Goal: Task Accomplishment & Management: Use online tool/utility

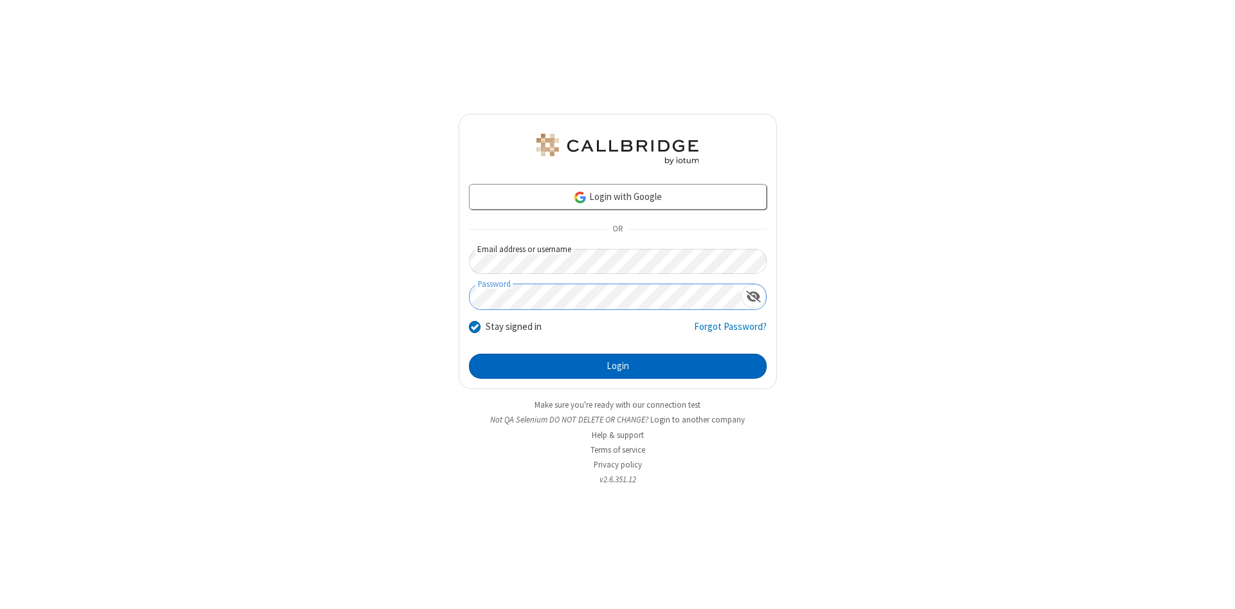
click at [617, 366] on button "Login" at bounding box center [618, 367] width 298 height 26
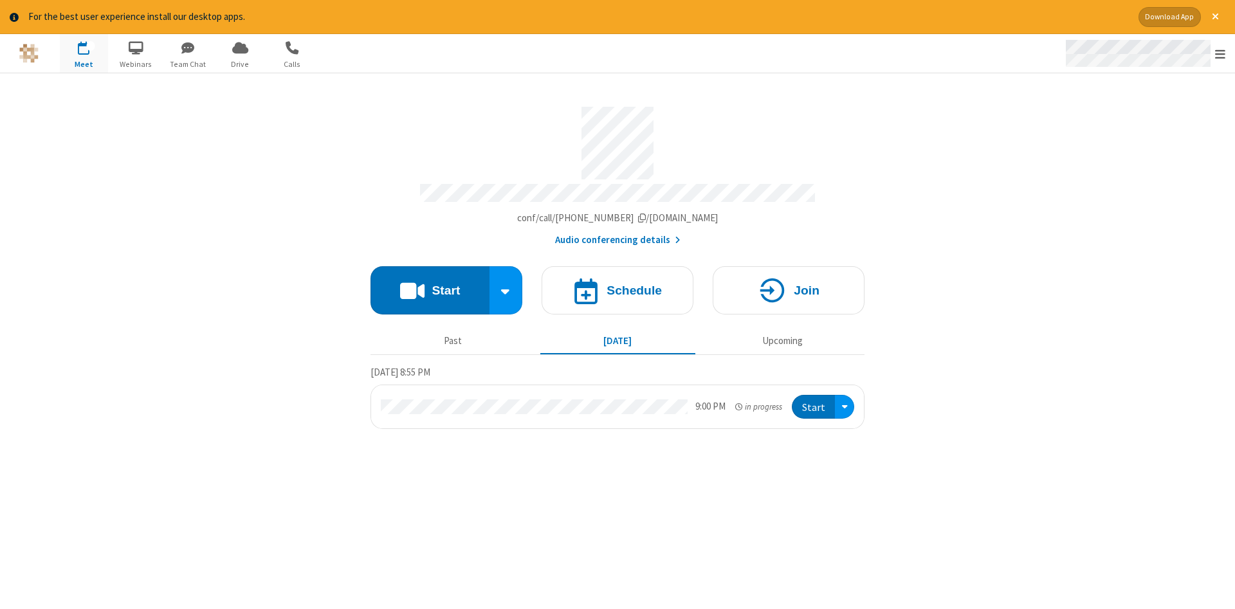
click at [1220, 54] on span "Open menu" at bounding box center [1220, 54] width 10 height 13
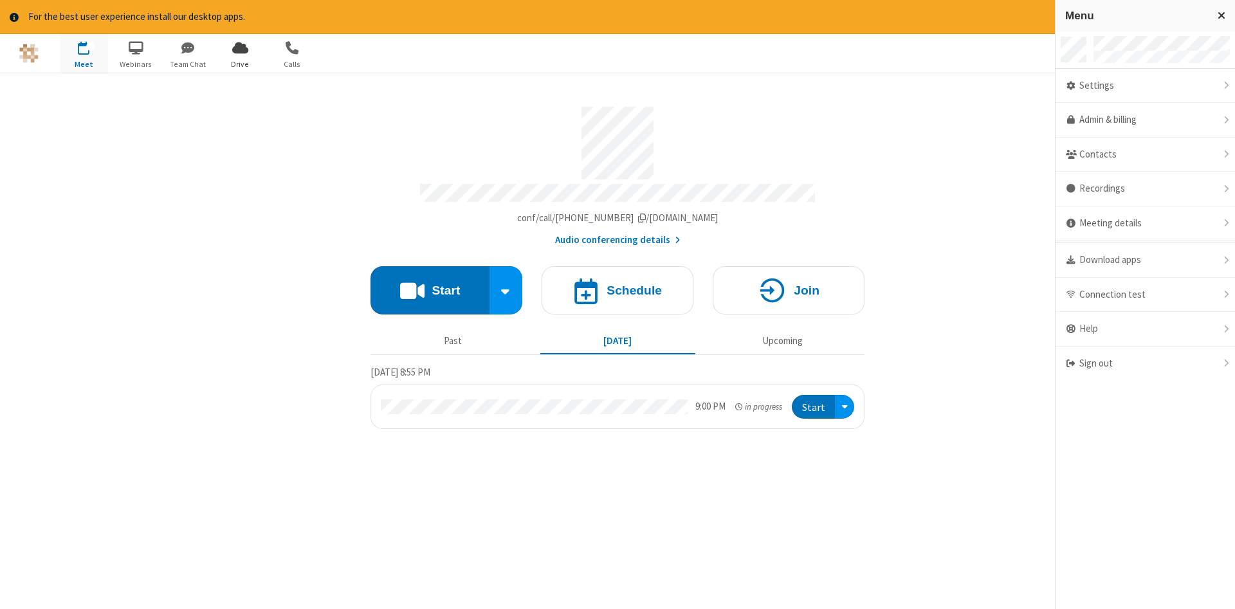
click at [240, 64] on span "Drive" at bounding box center [240, 65] width 48 height 12
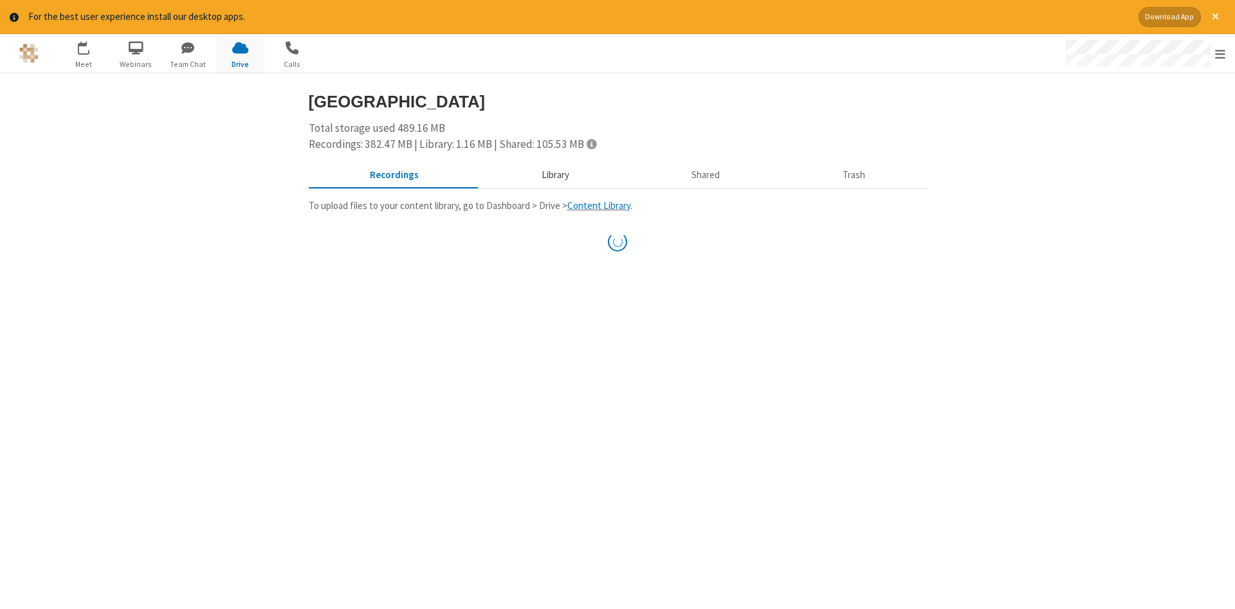
click at [553, 174] on button "Library" at bounding box center [555, 175] width 150 height 24
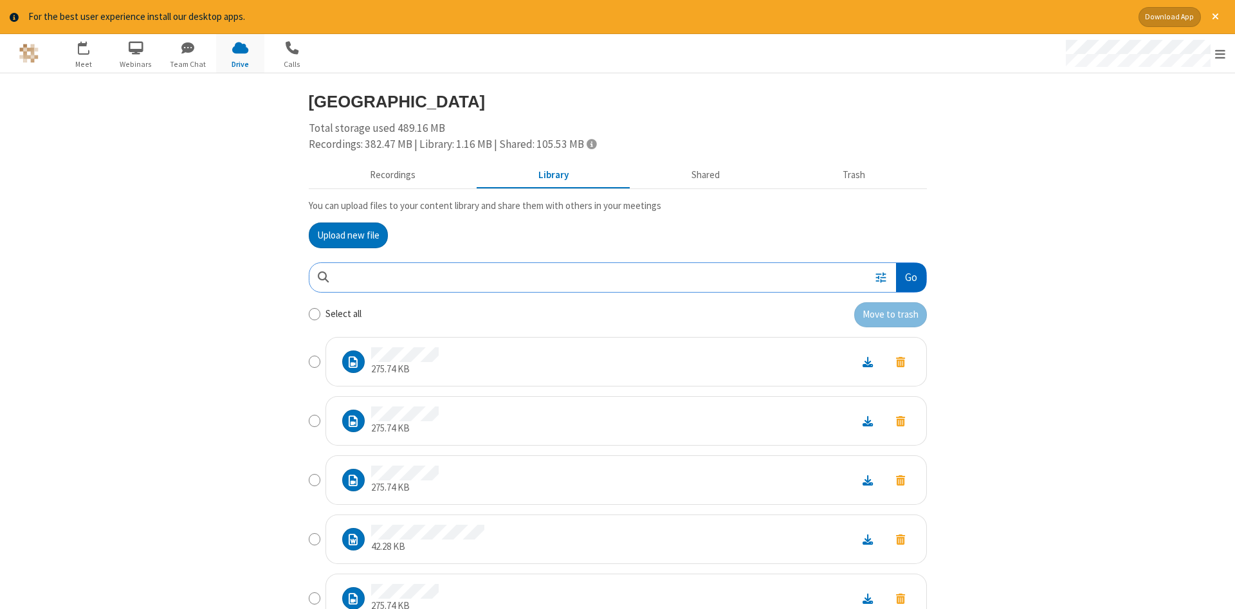
click at [910, 277] on button "Go" at bounding box center [911, 277] width 30 height 29
click at [348, 235] on button "Upload new file" at bounding box center [348, 235] width 79 height 26
